Goal: Use online tool/utility

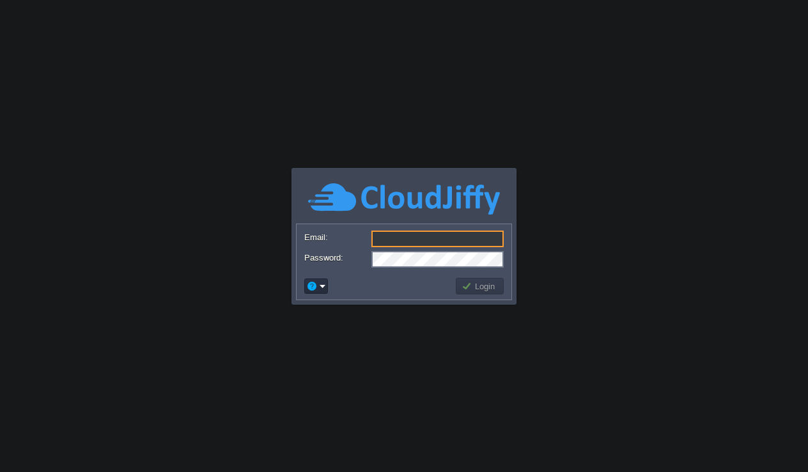
type input "[PERSON_NAME][EMAIL_ADDRESS][DOMAIN_NAME]"
click at [486, 281] on button "Login" at bounding box center [480, 287] width 37 height 12
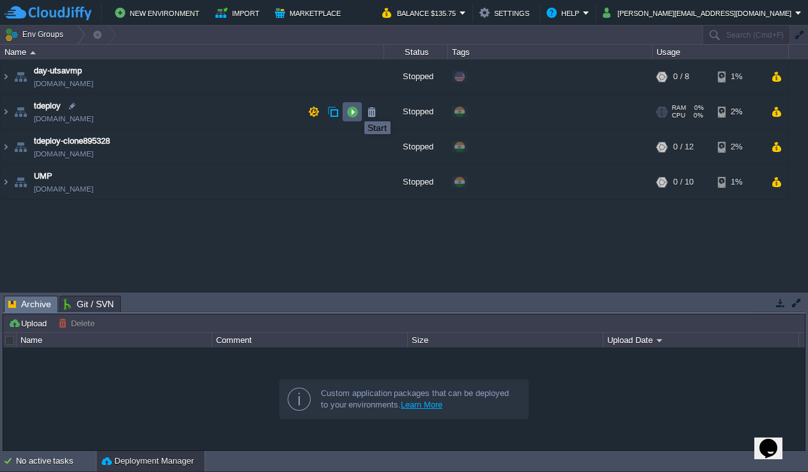
click at [354, 109] on button "button" at bounding box center [352, 112] width 12 height 12
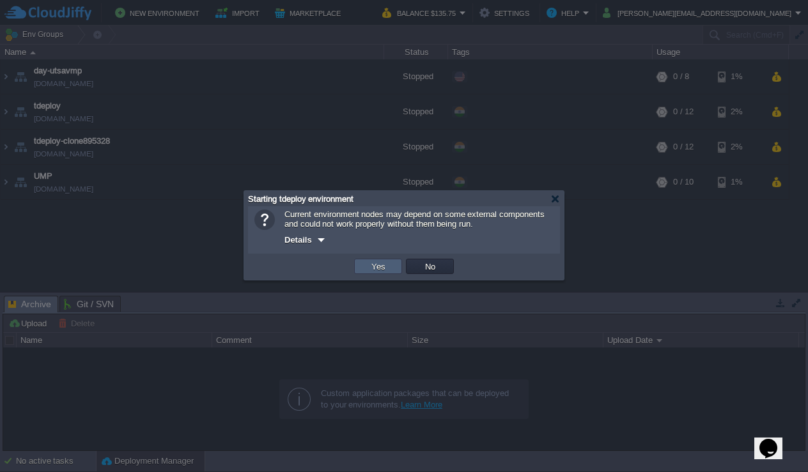
click at [382, 270] on button "Yes" at bounding box center [379, 267] width 22 height 12
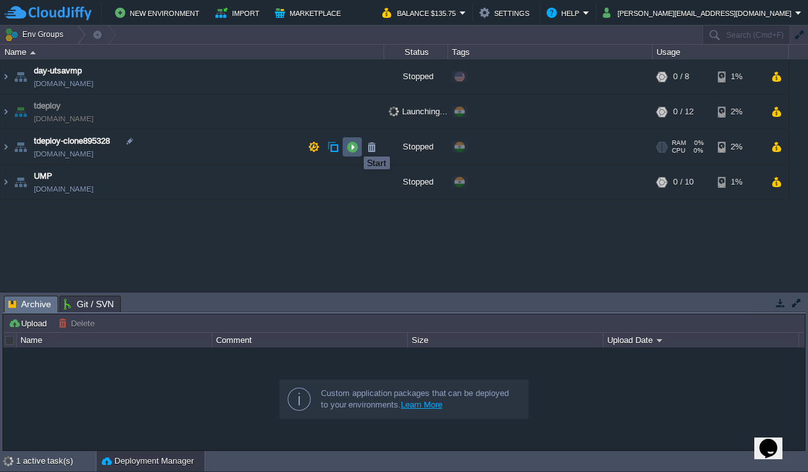
click at [354, 145] on button "button" at bounding box center [352, 147] width 12 height 12
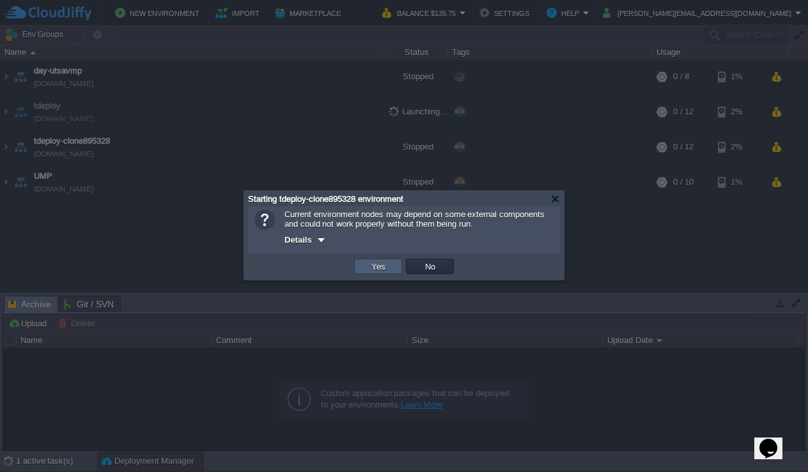
click at [380, 267] on button "Yes" at bounding box center [379, 267] width 22 height 12
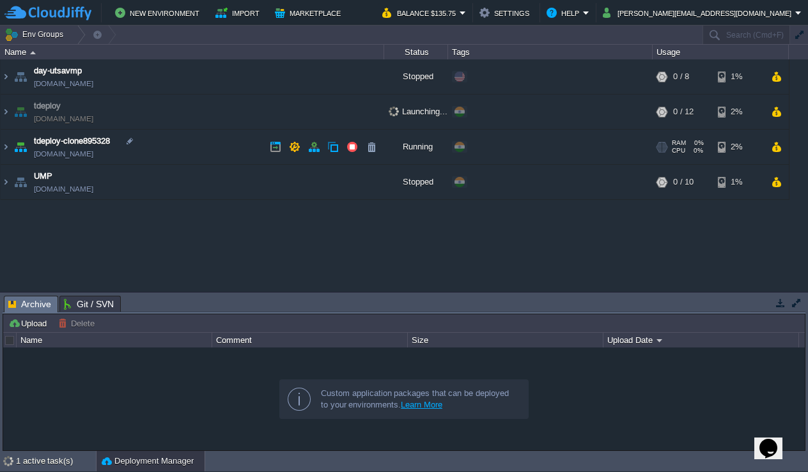
click at [93, 153] on link "[DOMAIN_NAME]" at bounding box center [63, 154] width 59 height 13
click at [8, 110] on img at bounding box center [6, 112] width 10 height 35
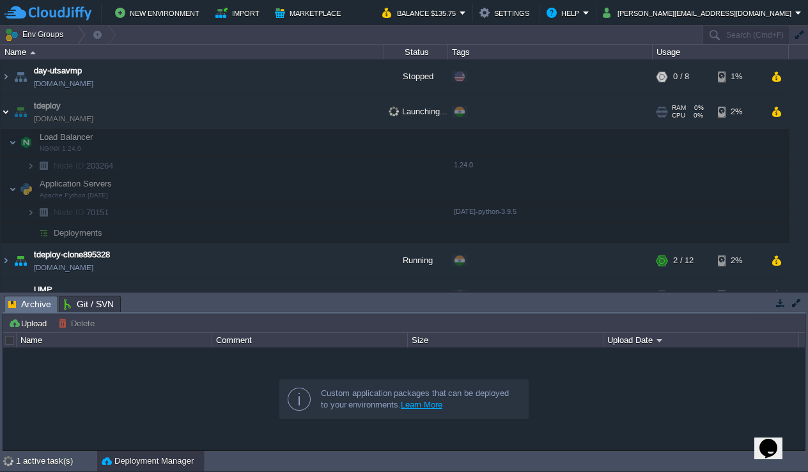
click at [8, 110] on img at bounding box center [6, 112] width 10 height 35
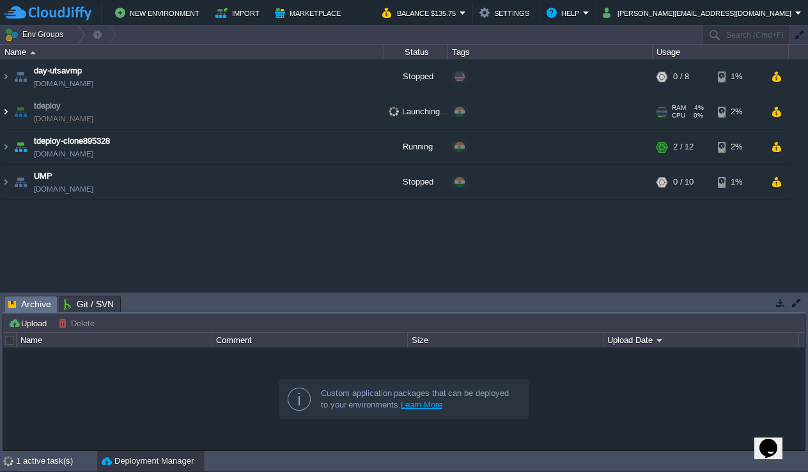
click at [7, 113] on img at bounding box center [6, 112] width 10 height 35
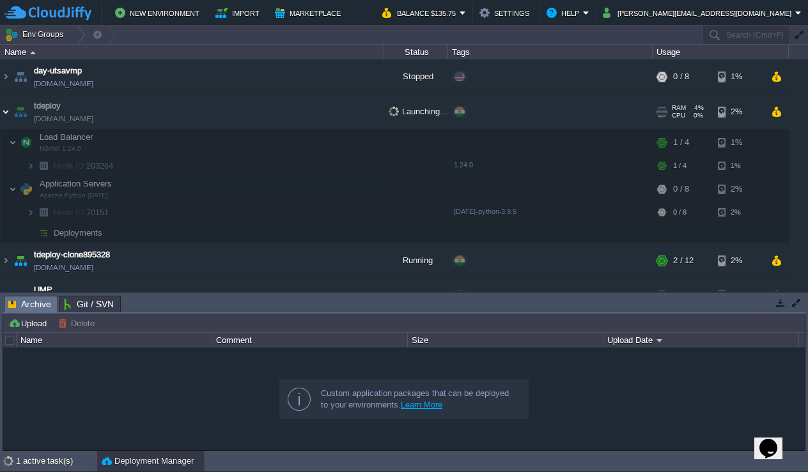
click at [7, 113] on img at bounding box center [6, 112] width 10 height 35
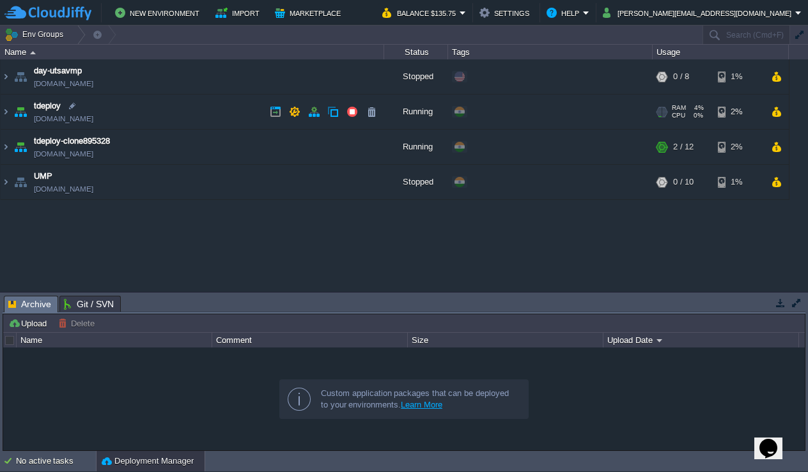
click at [93, 121] on link "[DOMAIN_NAME]" at bounding box center [63, 119] width 59 height 13
